Goal: Information Seeking & Learning: Learn about a topic

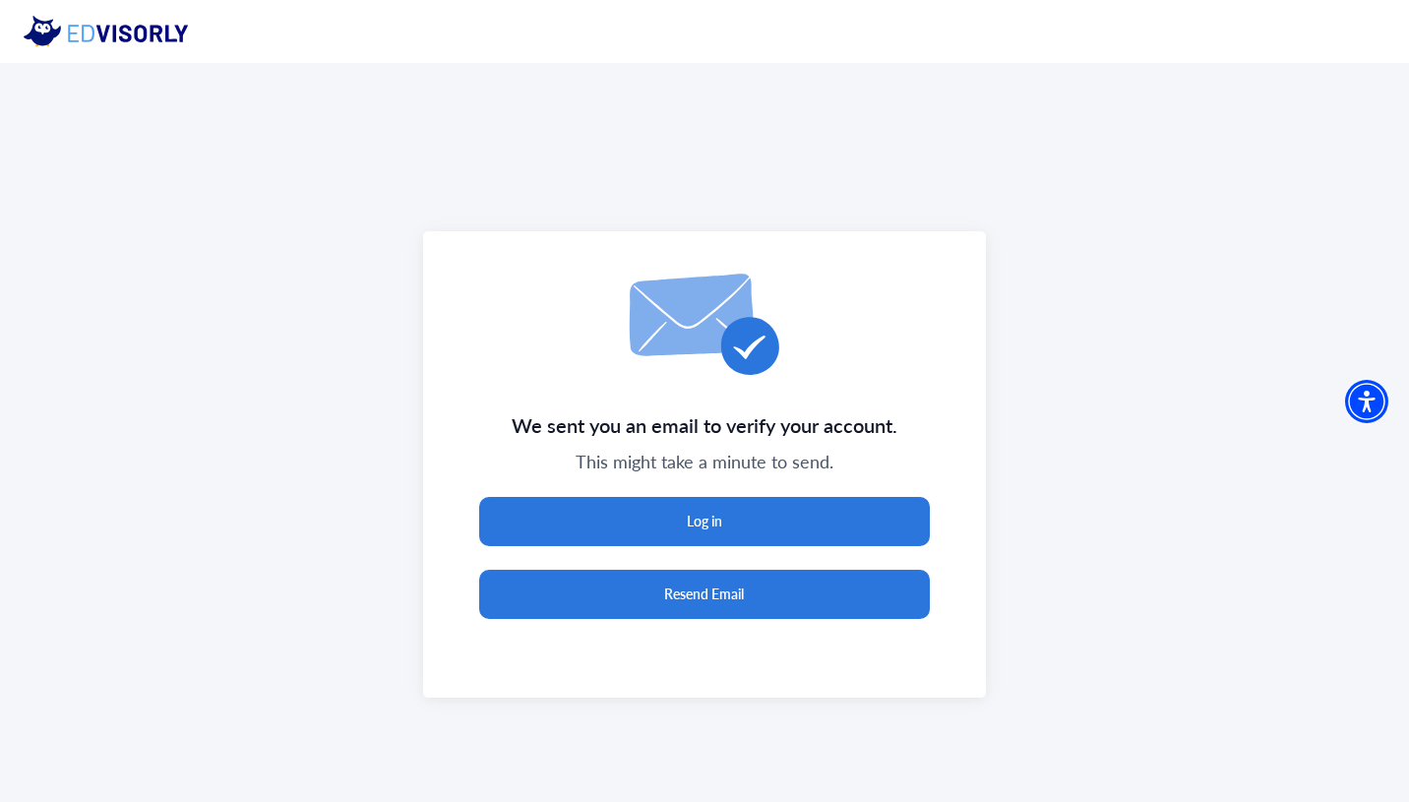
click at [618, 600] on button "Resend Email" at bounding box center [704, 594] width 451 height 49
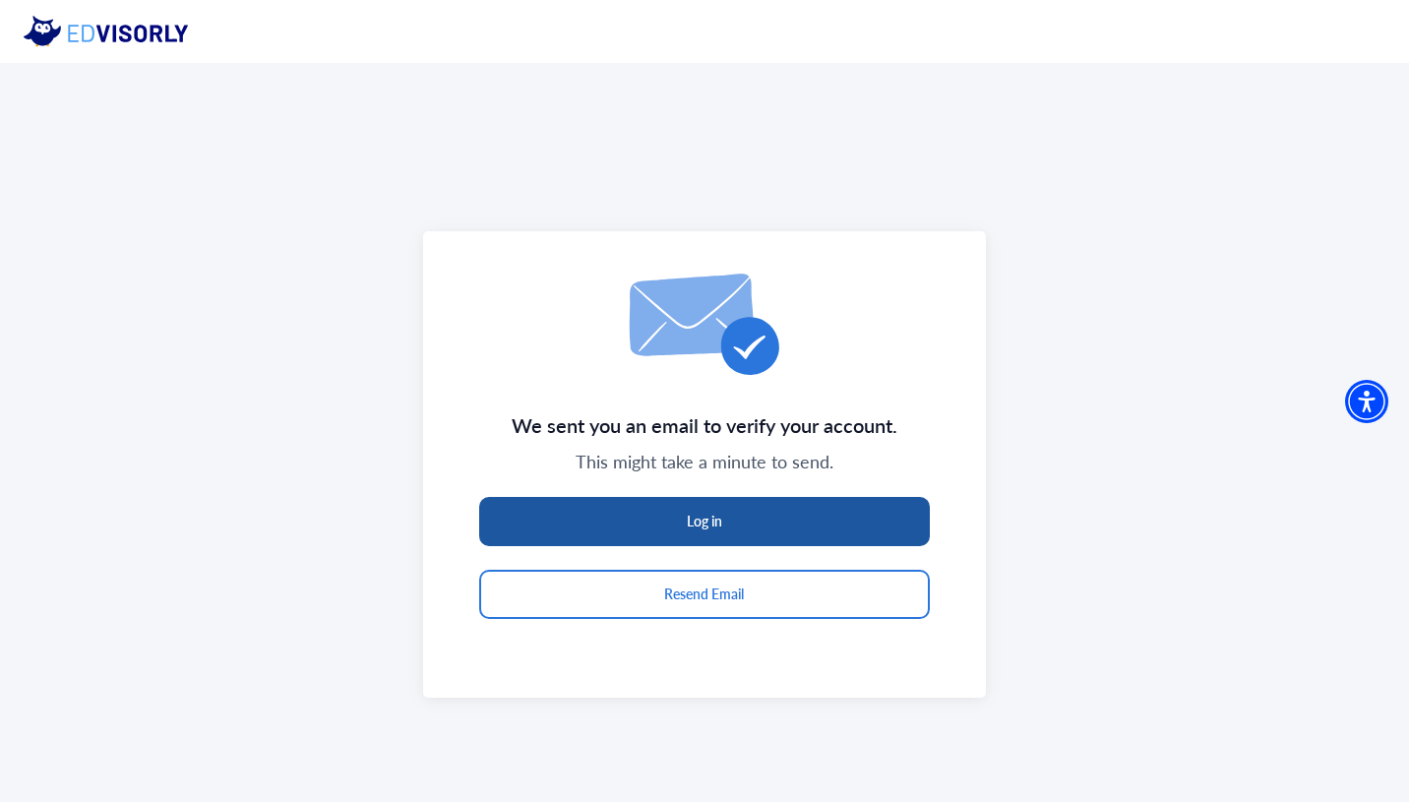
click at [621, 523] on button "Log in" at bounding box center [704, 521] width 451 height 49
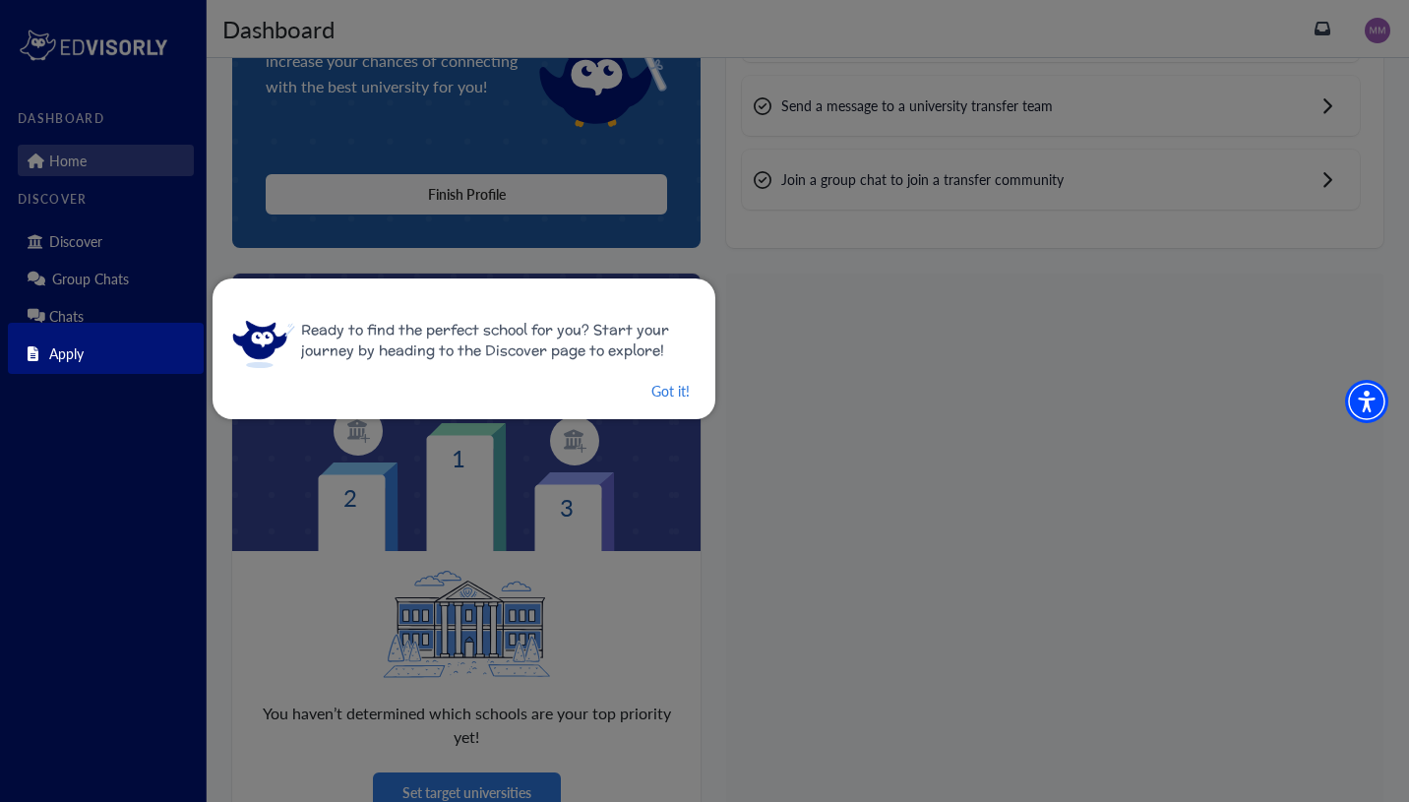
scroll to position [362, 0]
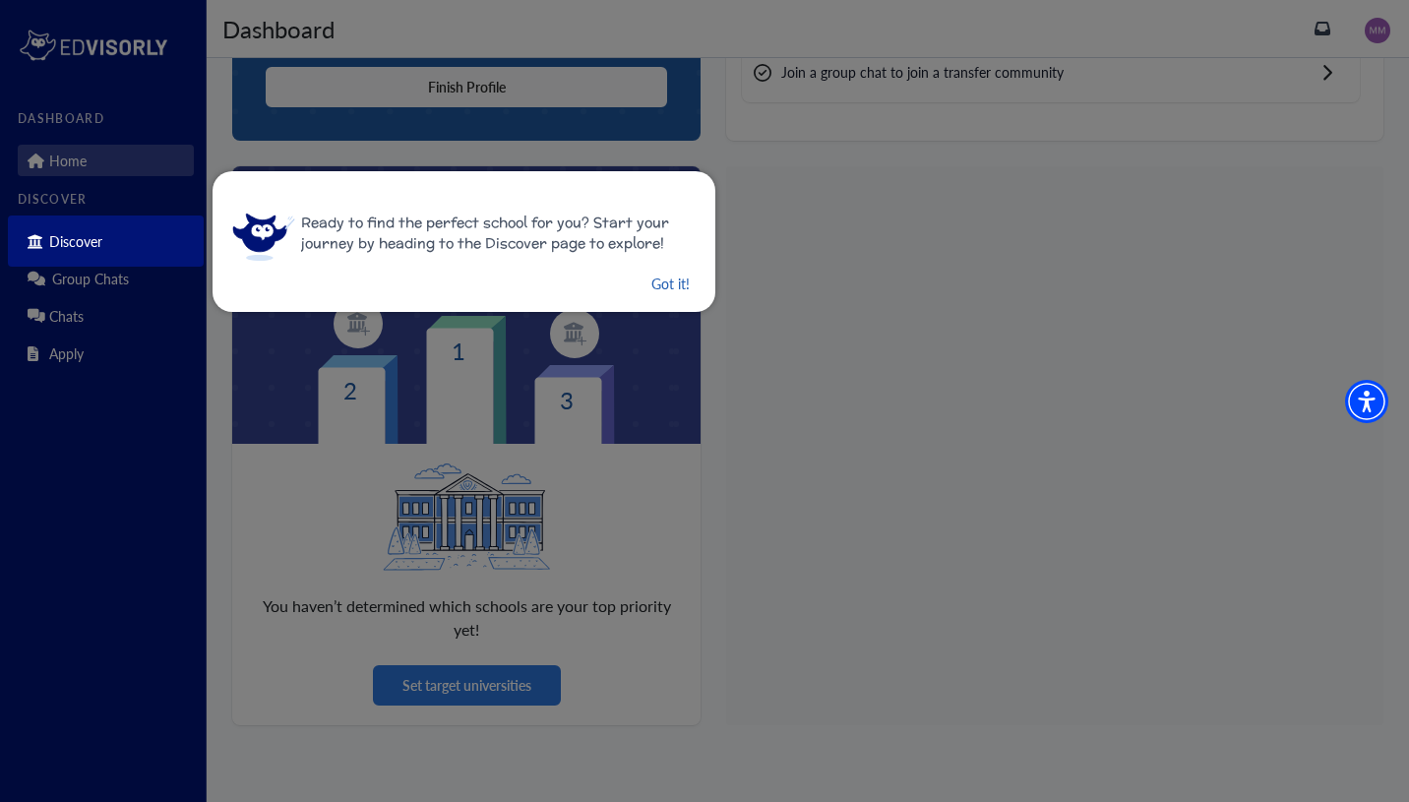
click at [649, 285] on button "Got it!" at bounding box center [670, 284] width 42 height 25
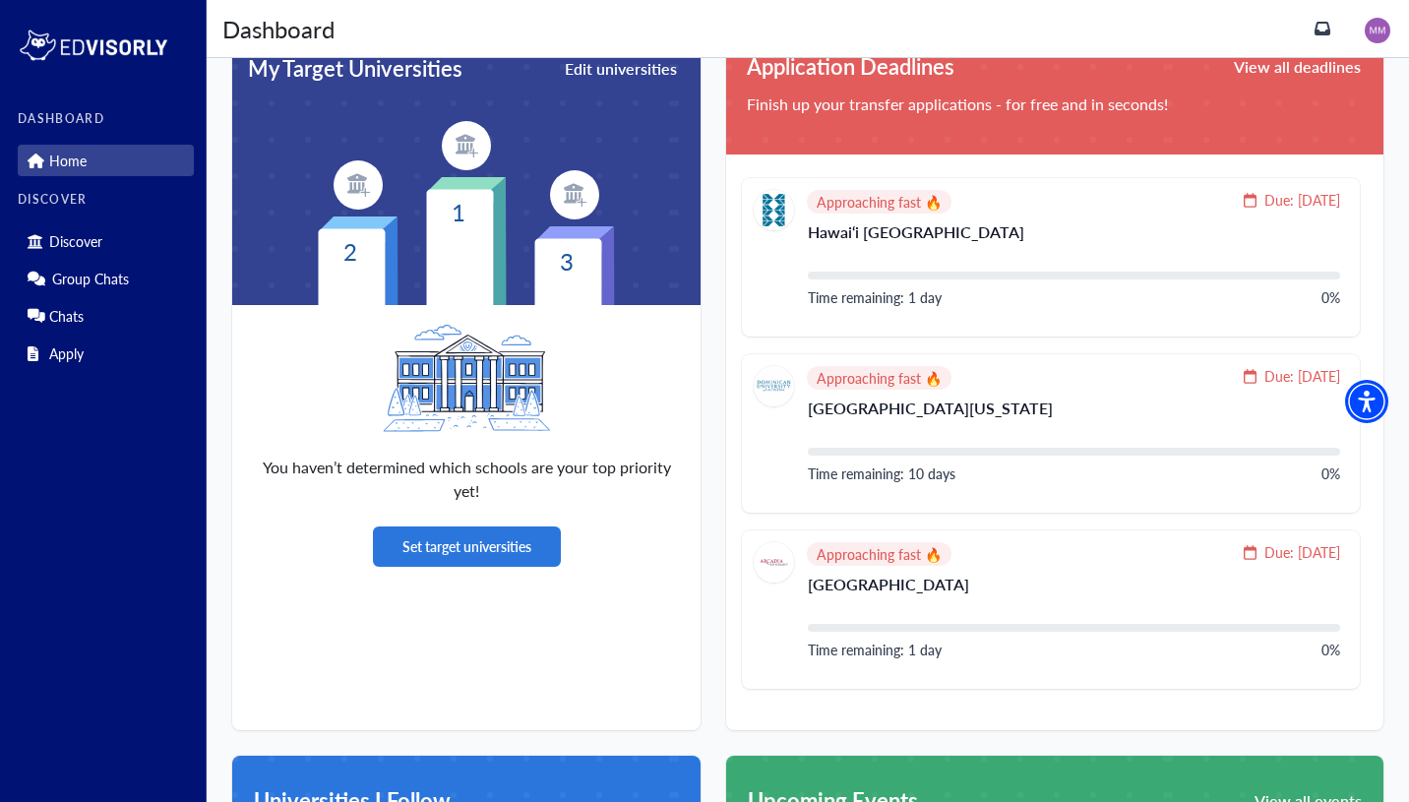
scroll to position [503, 0]
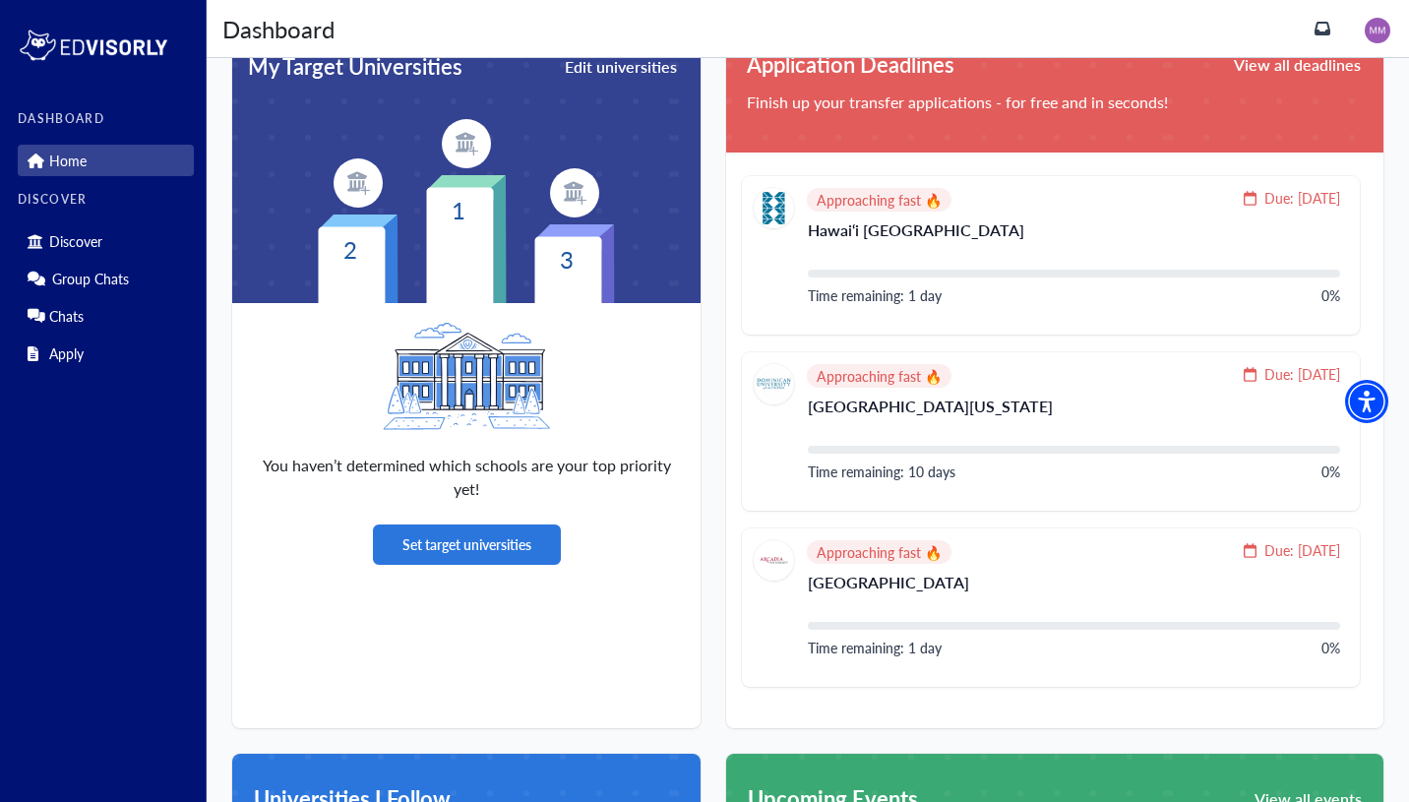
click at [455, 569] on div "You haven’t determined which schools are your top priority yet! Set target univ…" at bounding box center [466, 443] width 468 height 281
click at [451, 539] on button "Set target universities" at bounding box center [467, 544] width 188 height 40
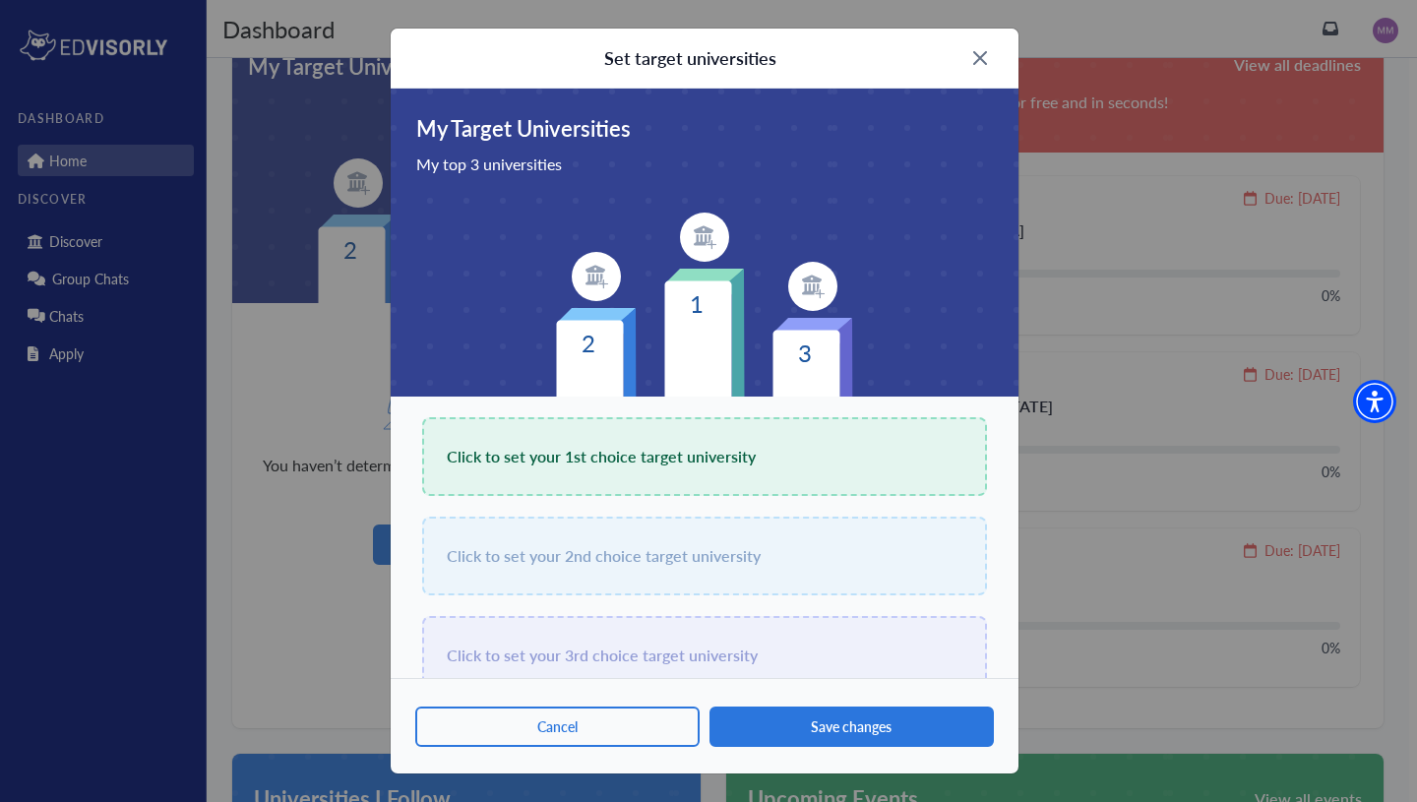
click at [583, 448] on span "Click to set your 1st choice target university" at bounding box center [601, 457] width 309 height 28
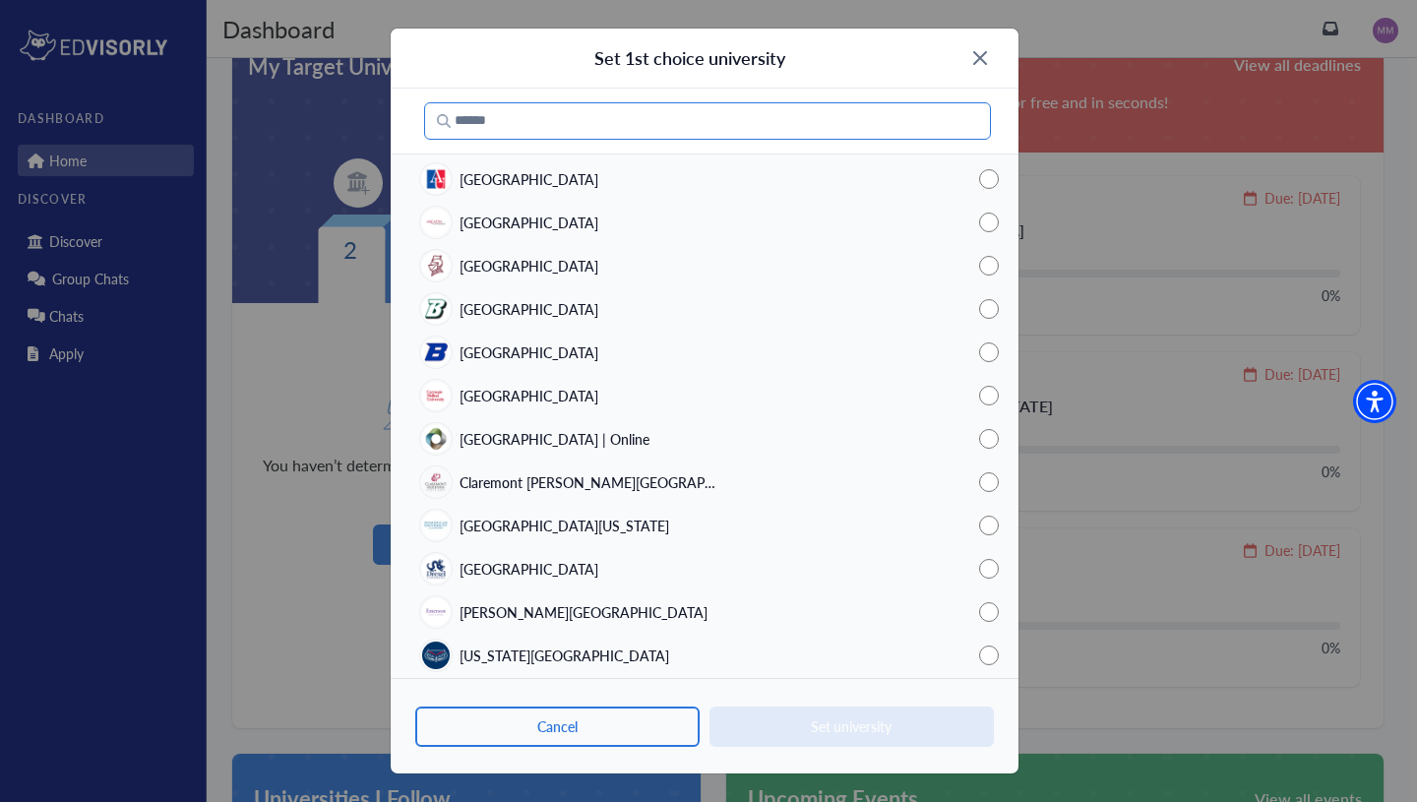
click at [677, 128] on input "Search" at bounding box center [707, 120] width 567 height 37
type input "*"
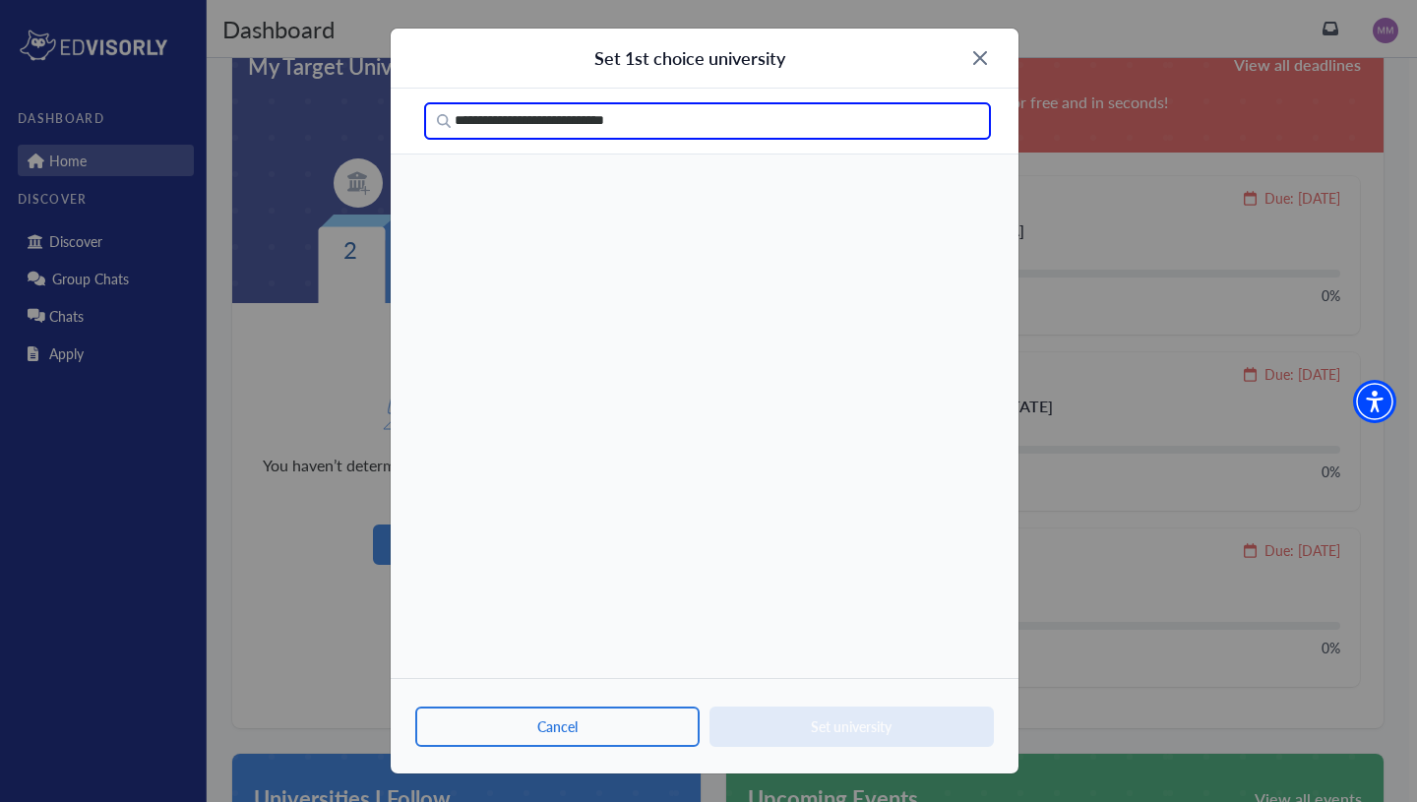
click at [548, 119] on input "**********" at bounding box center [707, 120] width 567 height 37
type input "**********"
click at [975, 55] on img at bounding box center [980, 58] width 14 height 14
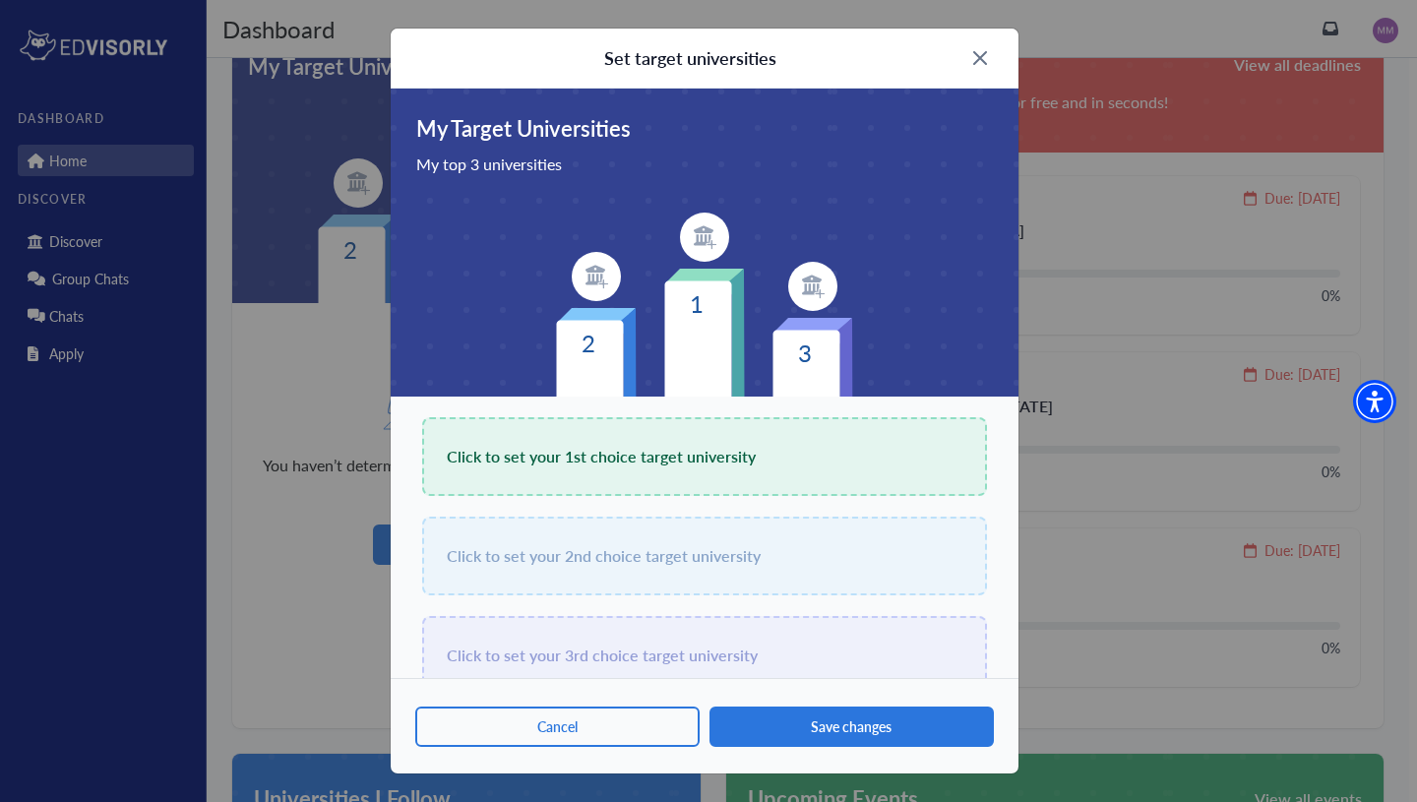
click at [973, 63] on img at bounding box center [980, 58] width 14 height 14
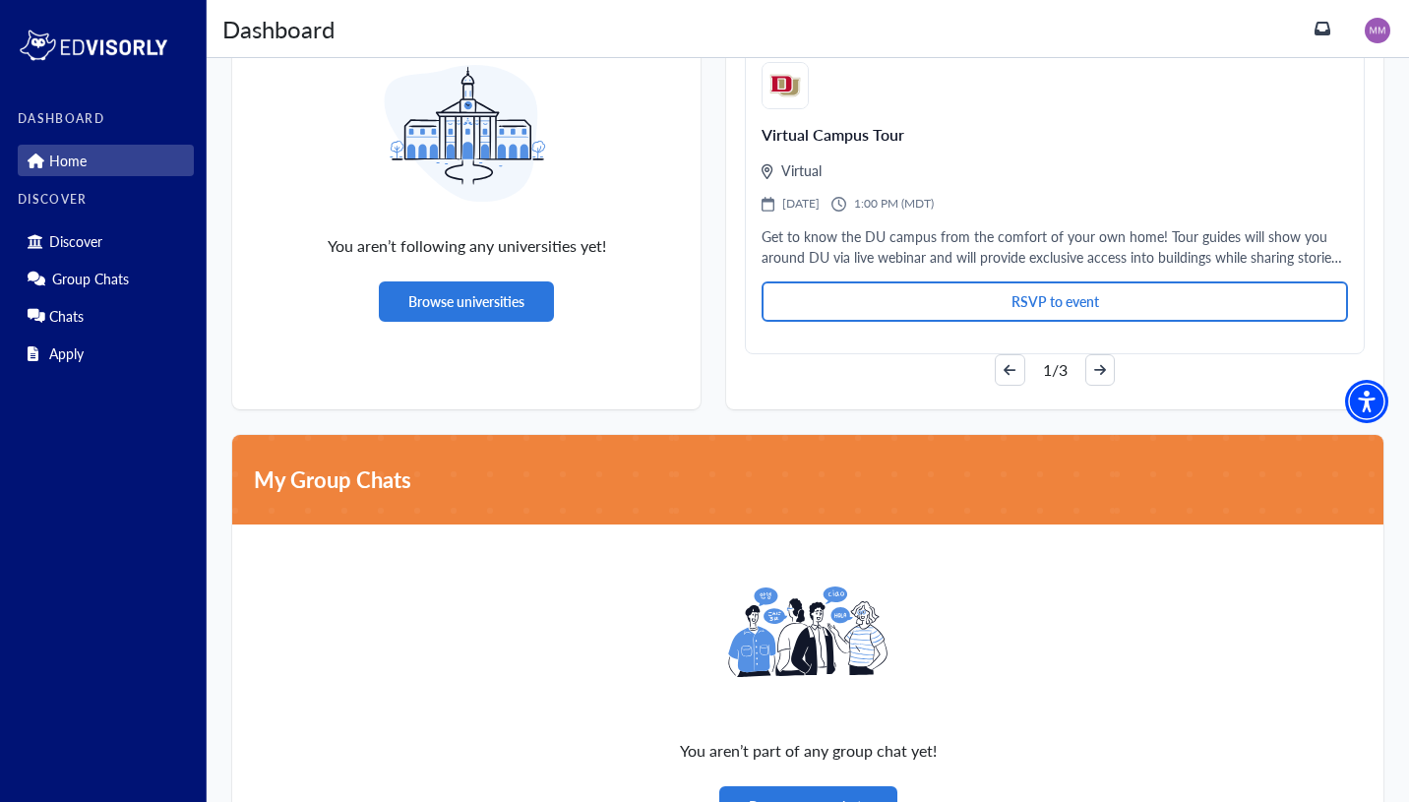
scroll to position [1400, 0]
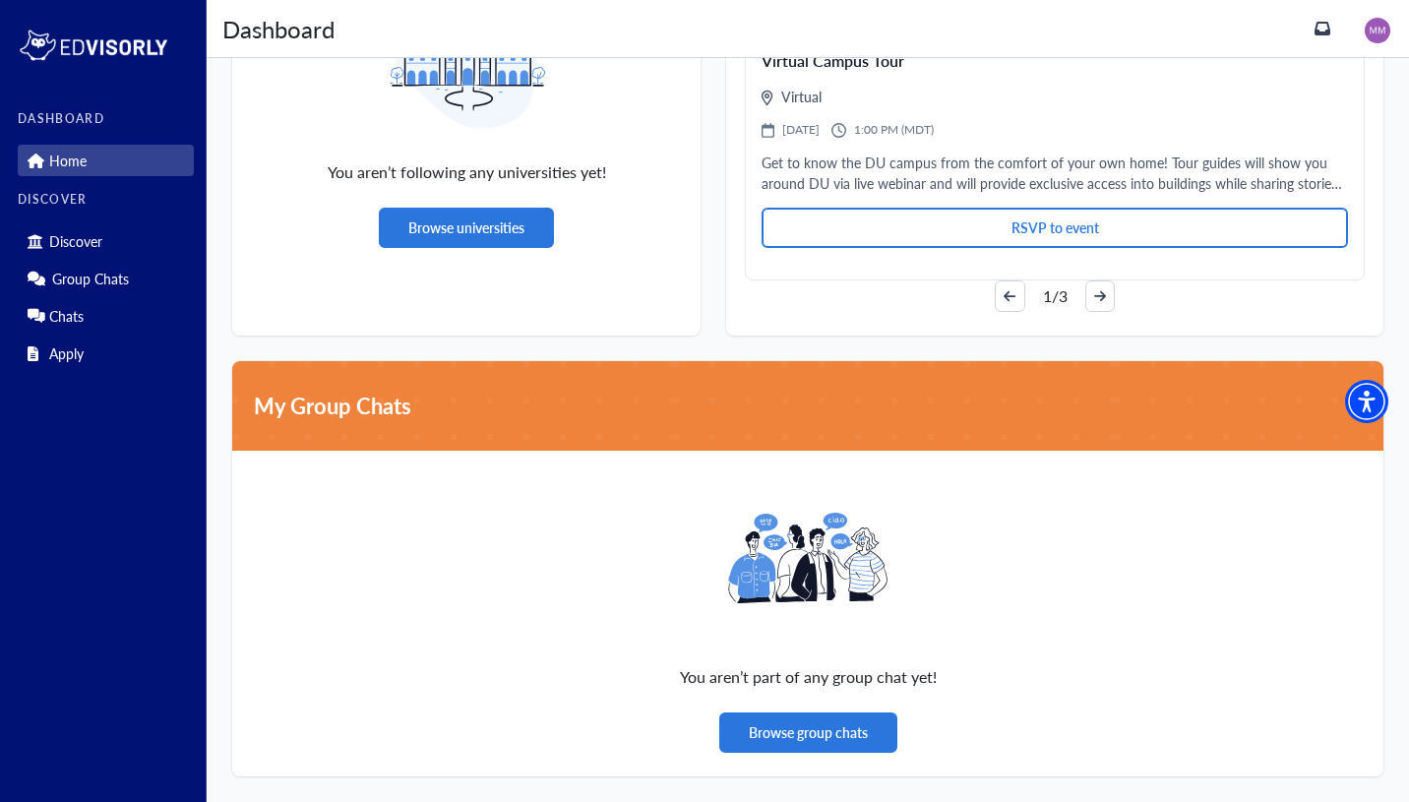
click at [463, 205] on div "You aren’t following any universities yet! Browse universities" at bounding box center [466, 109] width 468 height 326
click at [449, 223] on button "Browse universities" at bounding box center [466, 228] width 175 height 40
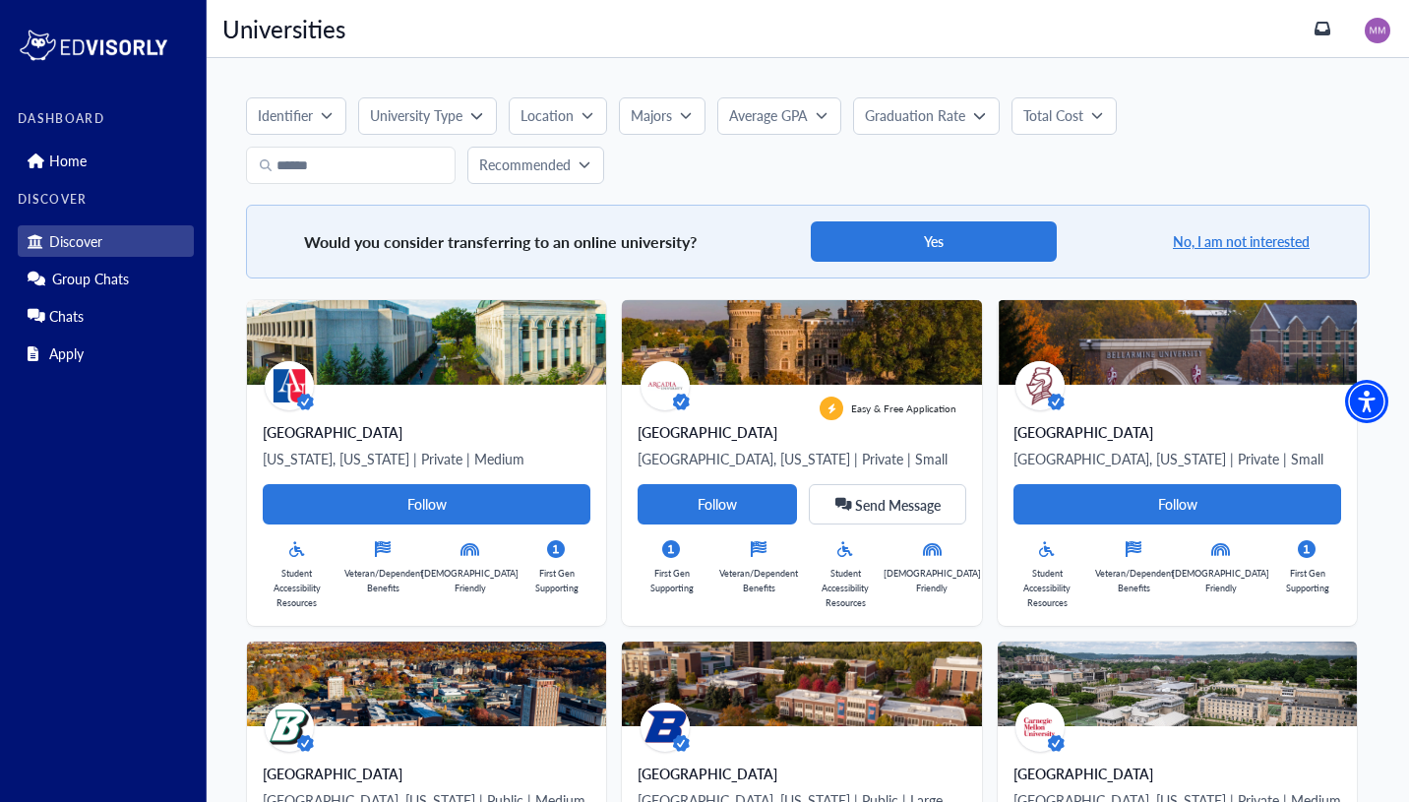
click at [494, 118] on button "University Type" at bounding box center [427, 115] width 138 height 37
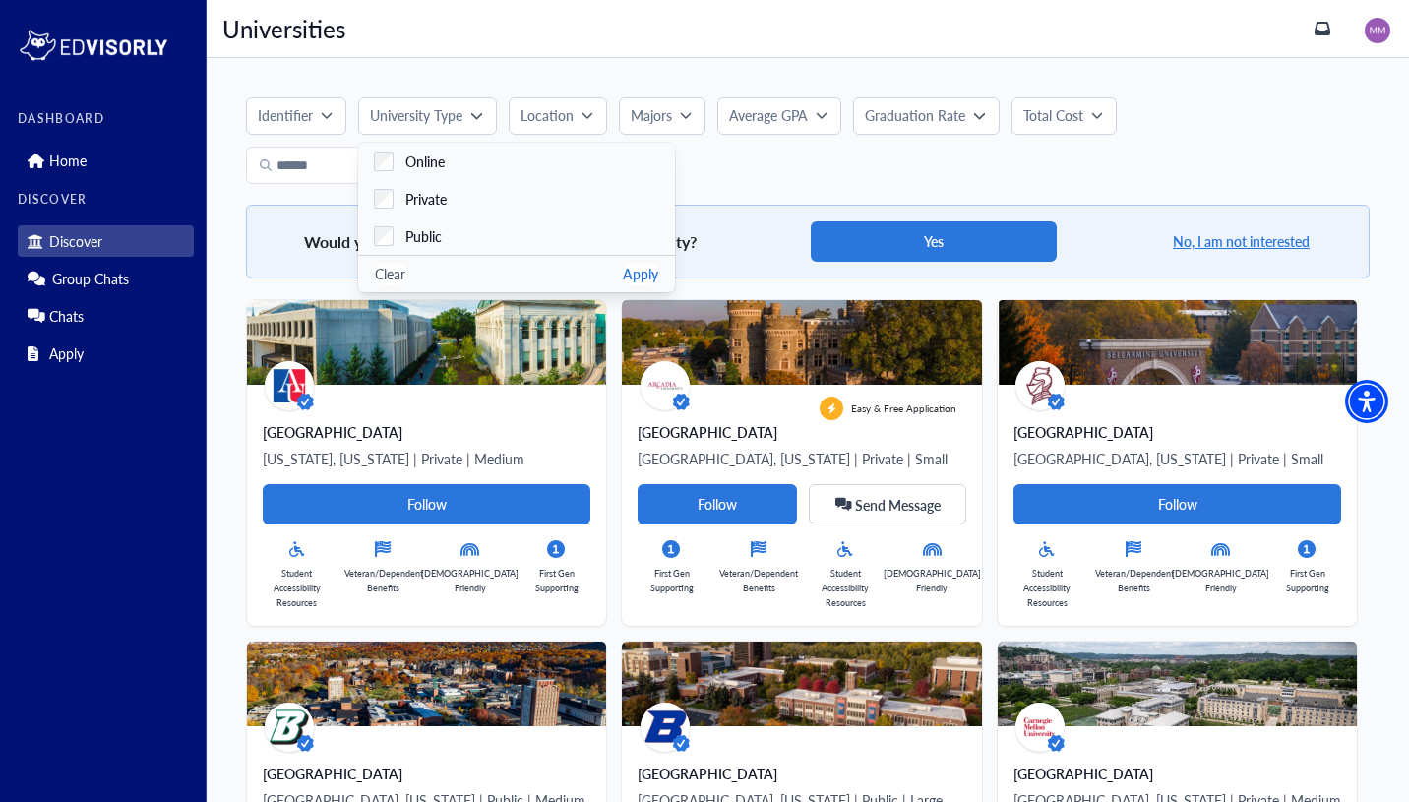
click at [594, 121] on button "Location" at bounding box center [558, 115] width 98 height 37
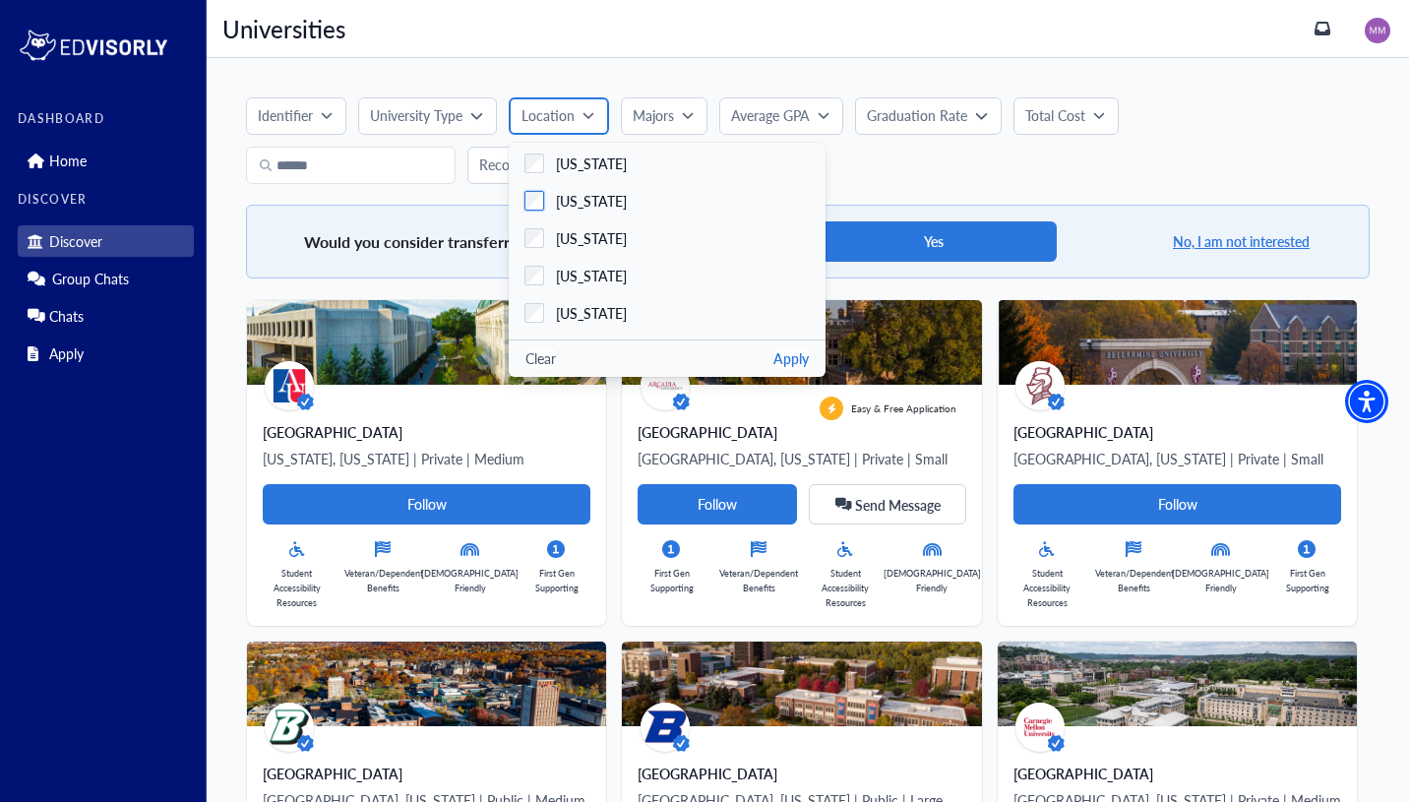
scroll to position [265, 0]
click at [548, 270] on div "[US_STATE]" at bounding box center [585, 271] width 83 height 21
click at [789, 355] on button "Apply" at bounding box center [790, 358] width 35 height 21
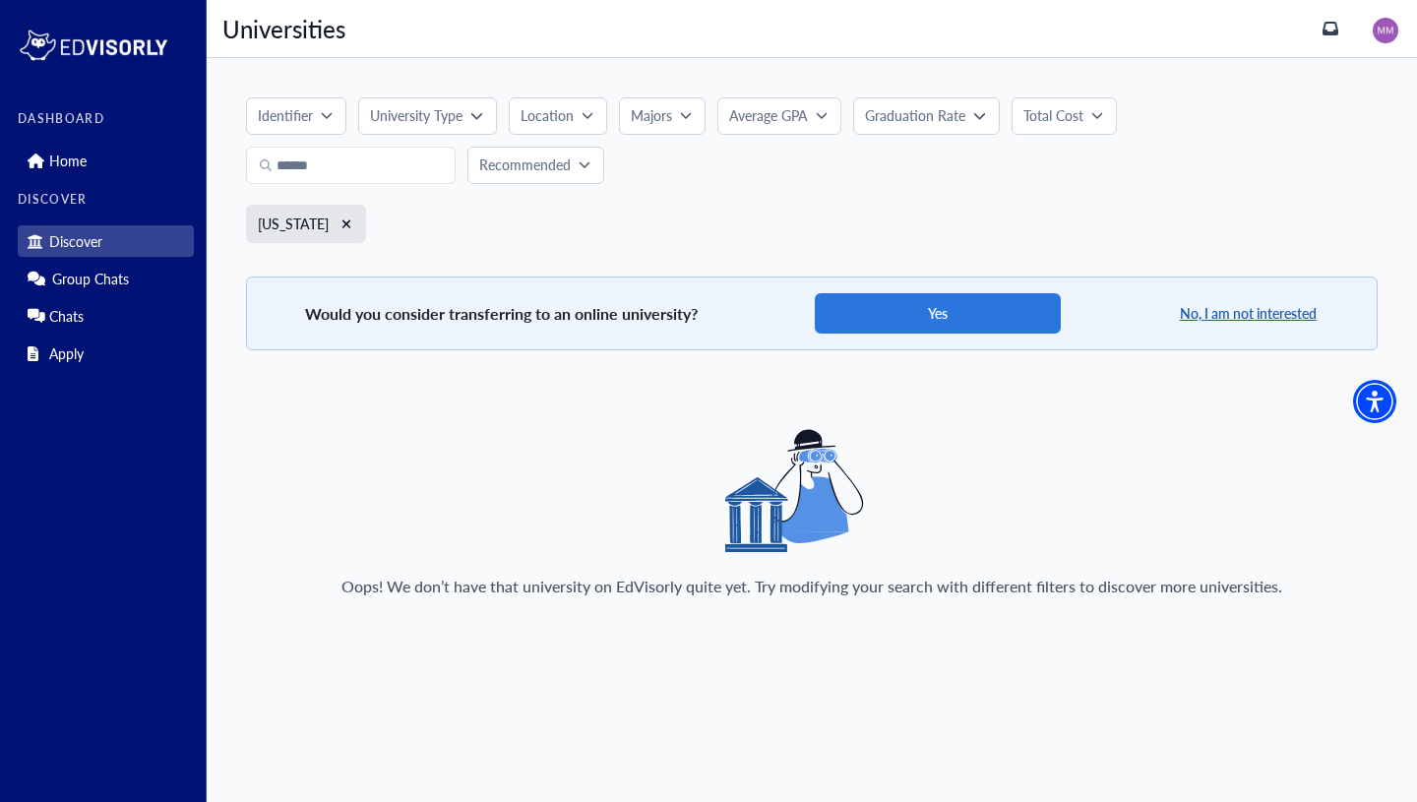
click at [1200, 310] on button "No, I am not interested" at bounding box center [1248, 313] width 141 height 25
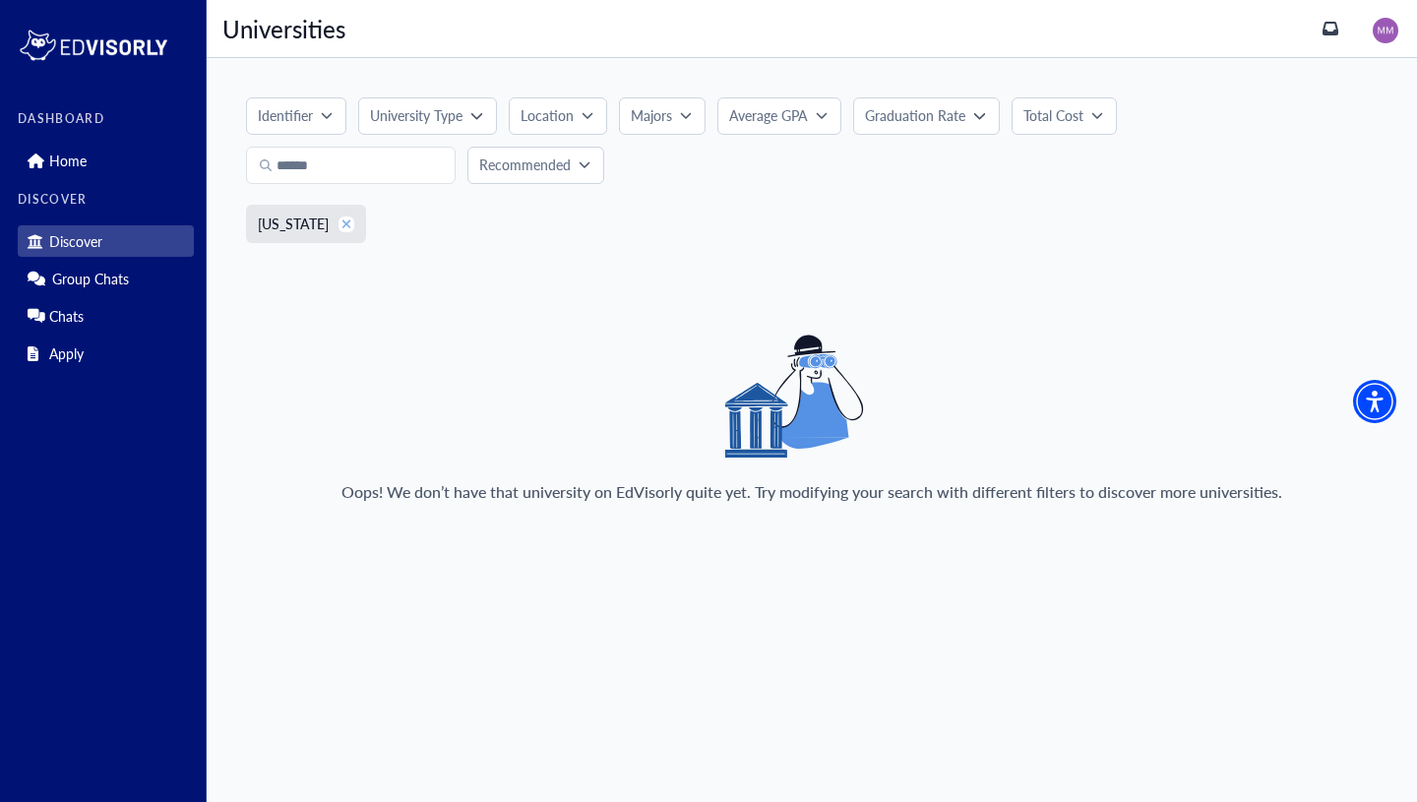
click at [341, 227] on icon "xmark" at bounding box center [346, 224] width 11 height 14
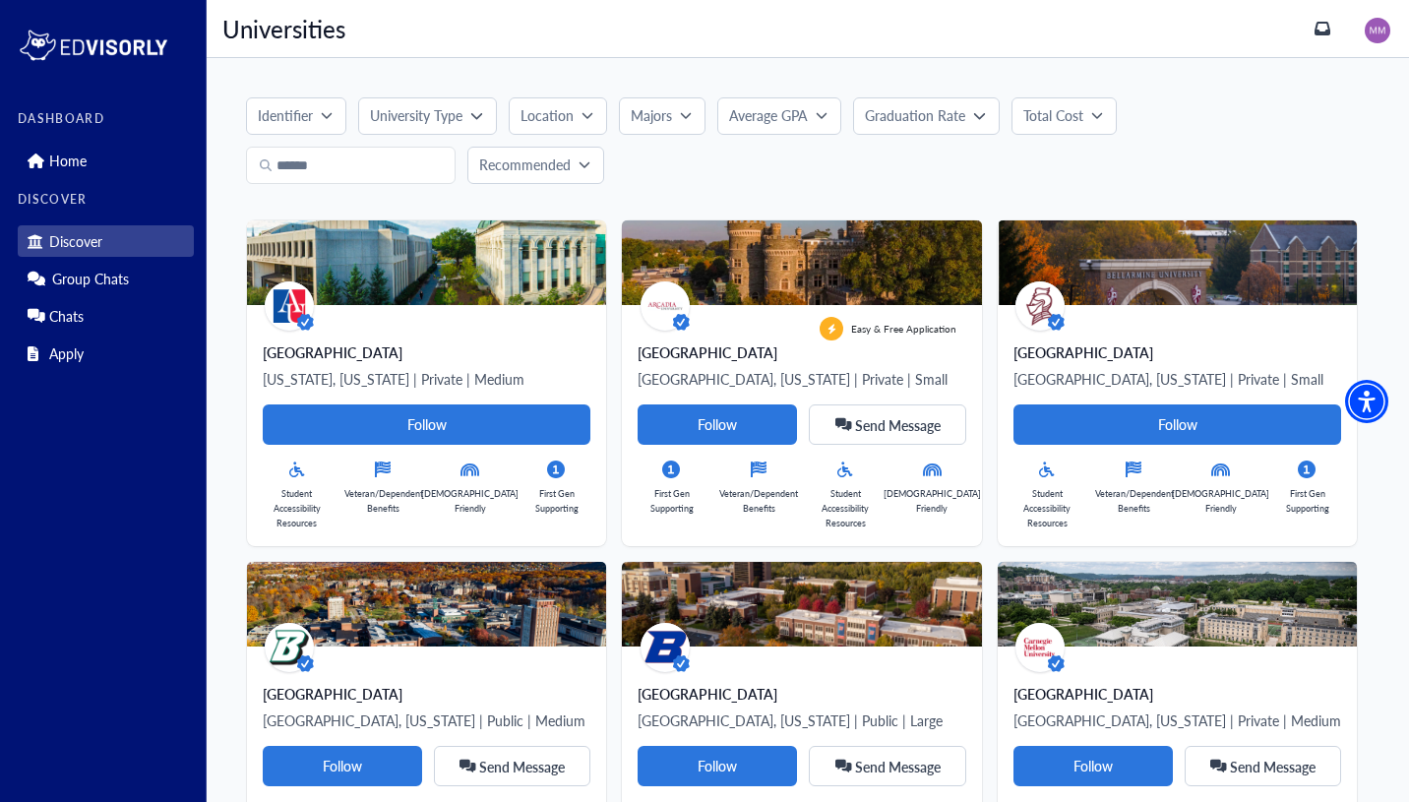
click at [1393, 24] on div at bounding box center [1377, 28] width 31 height 31
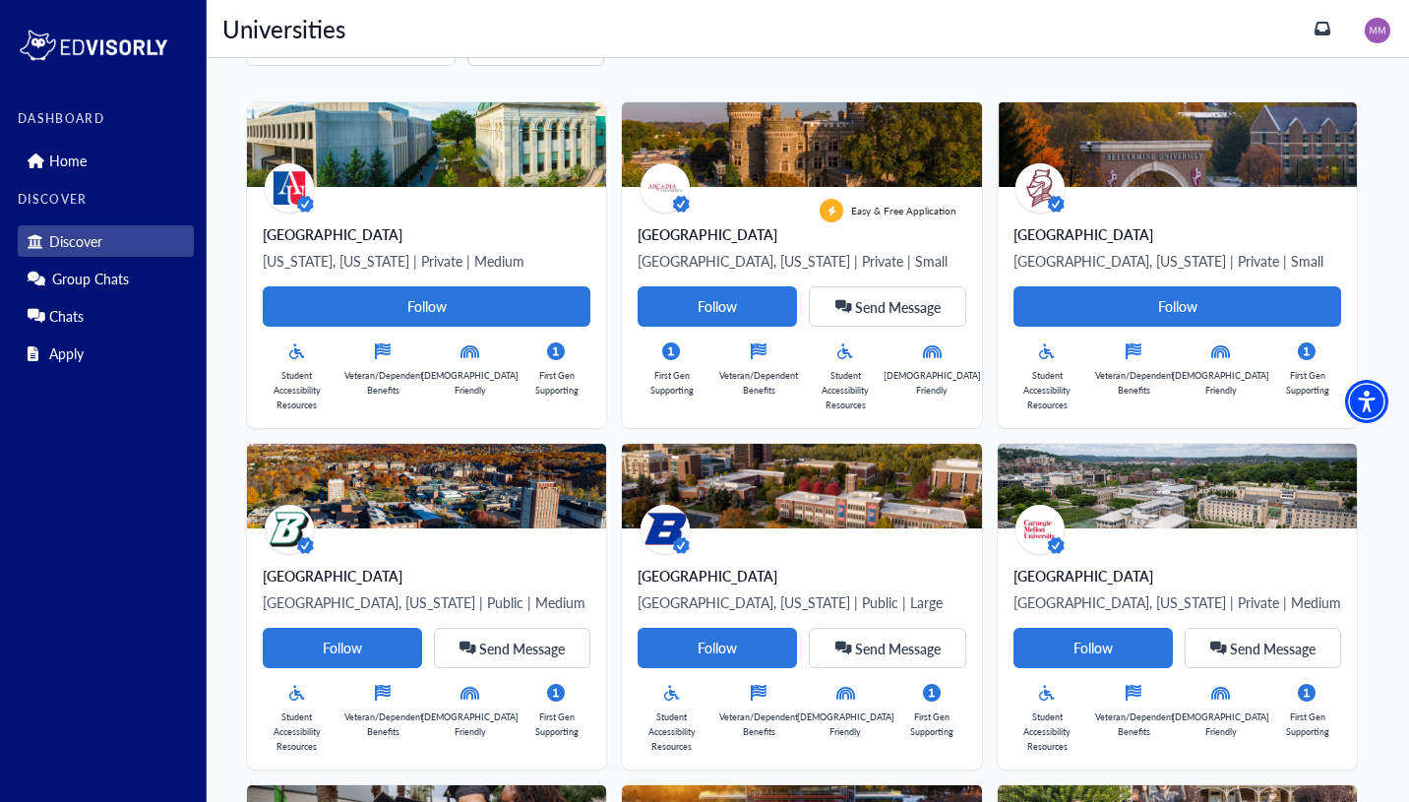
scroll to position [0, 0]
